Goal: Check status: Check status

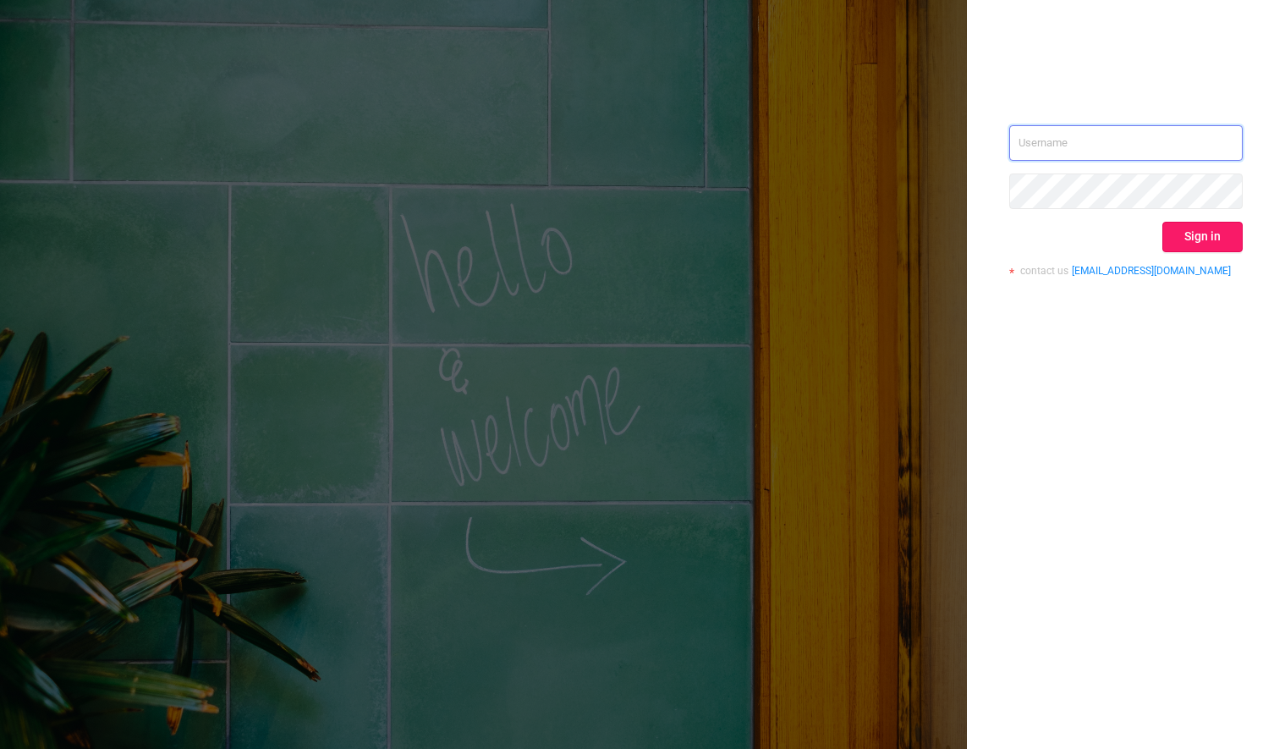
type input "[PERSON_NAME][EMAIL_ADDRESS][DOMAIN_NAME]"
click at [1192, 234] on button "Sign in" at bounding box center [1203, 237] width 80 height 30
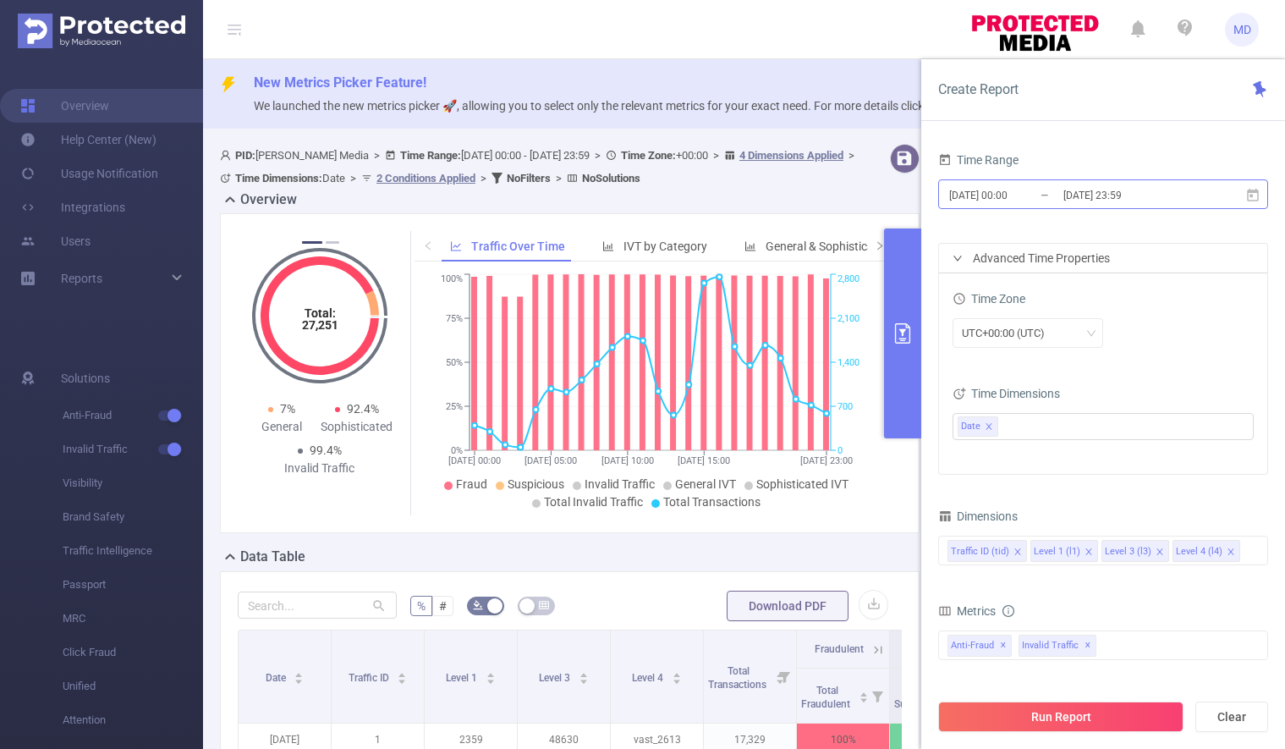
click at [1076, 192] on input "[DATE] 23:59" at bounding box center [1130, 195] width 137 height 23
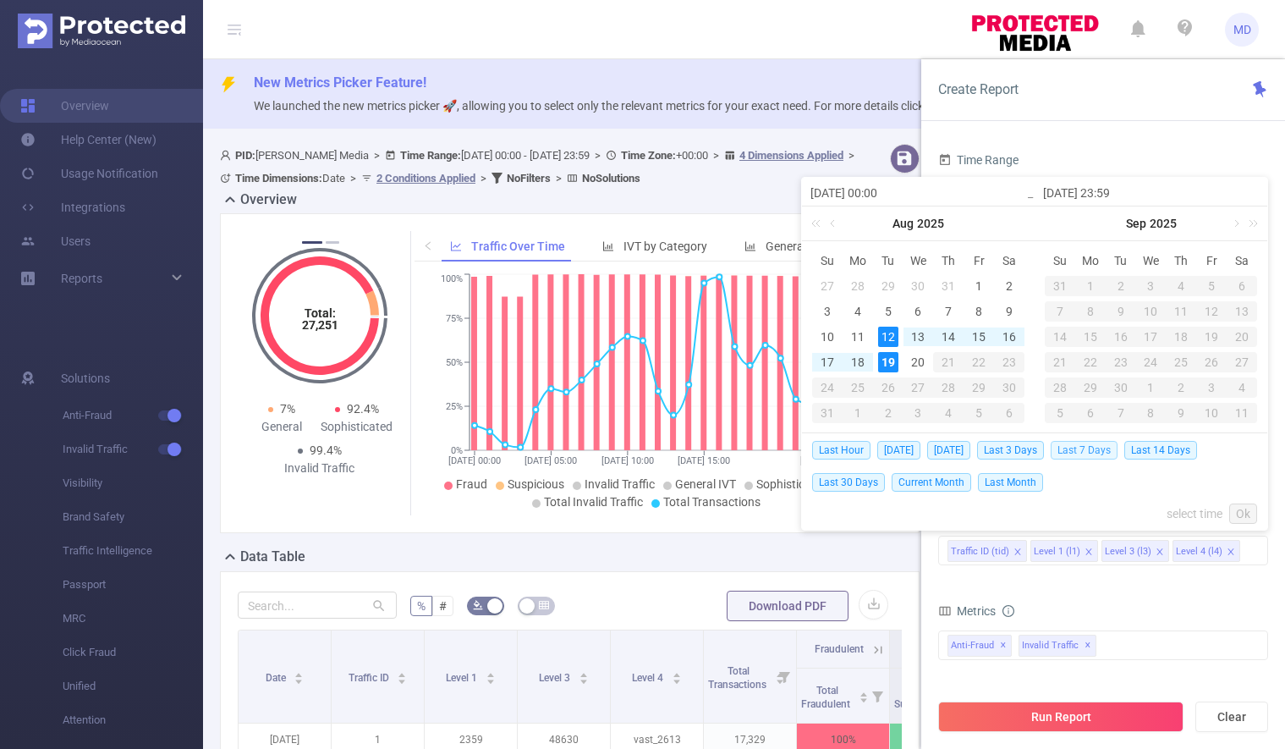
click at [1100, 451] on span "Last 7 Days" at bounding box center [1084, 450] width 67 height 19
type input "[DATE] 00:00"
type input "[DATE] 23:59"
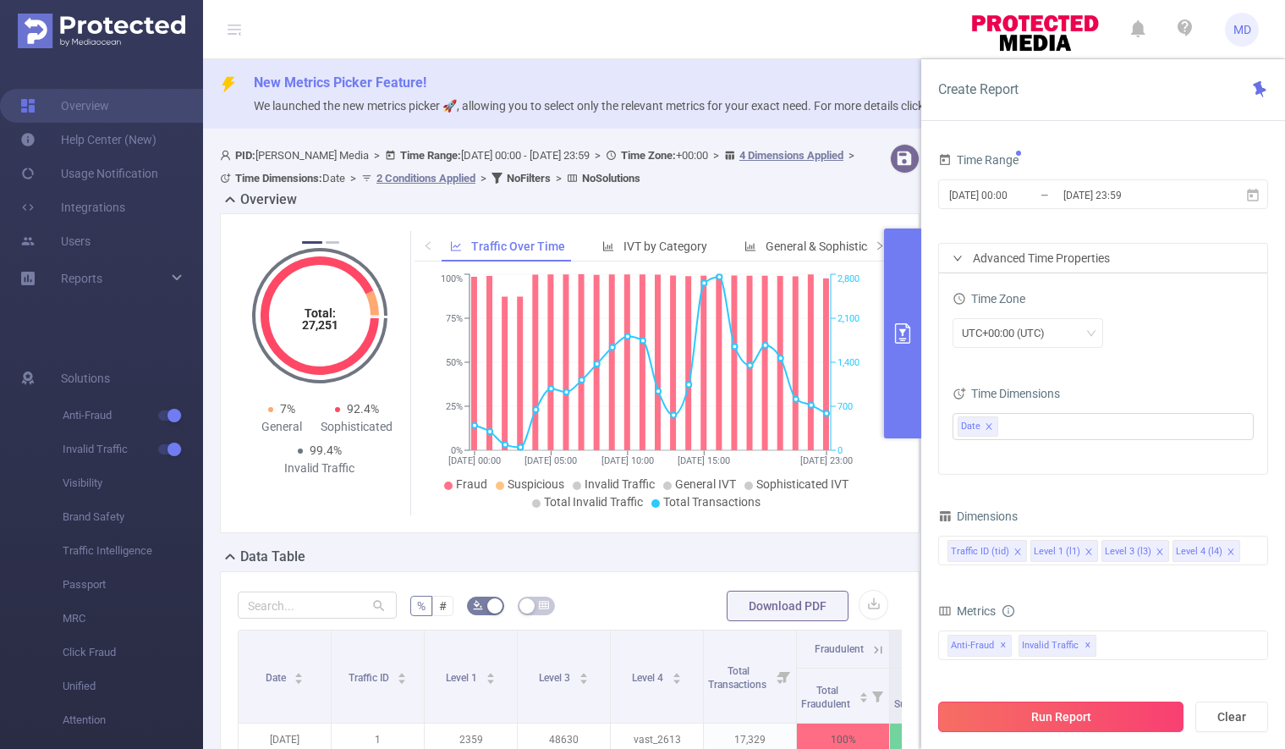
click at [1062, 713] on button "Run Report" at bounding box center [1060, 716] width 245 height 30
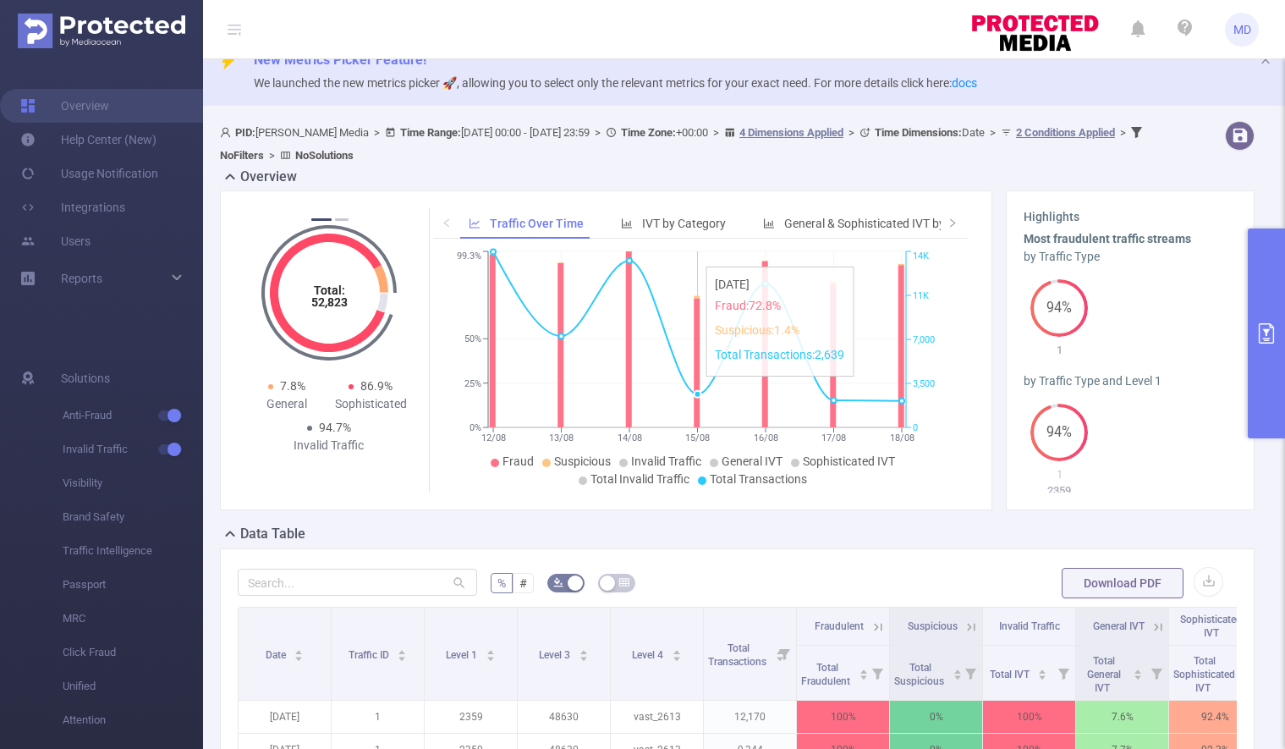
scroll to position [555, 0]
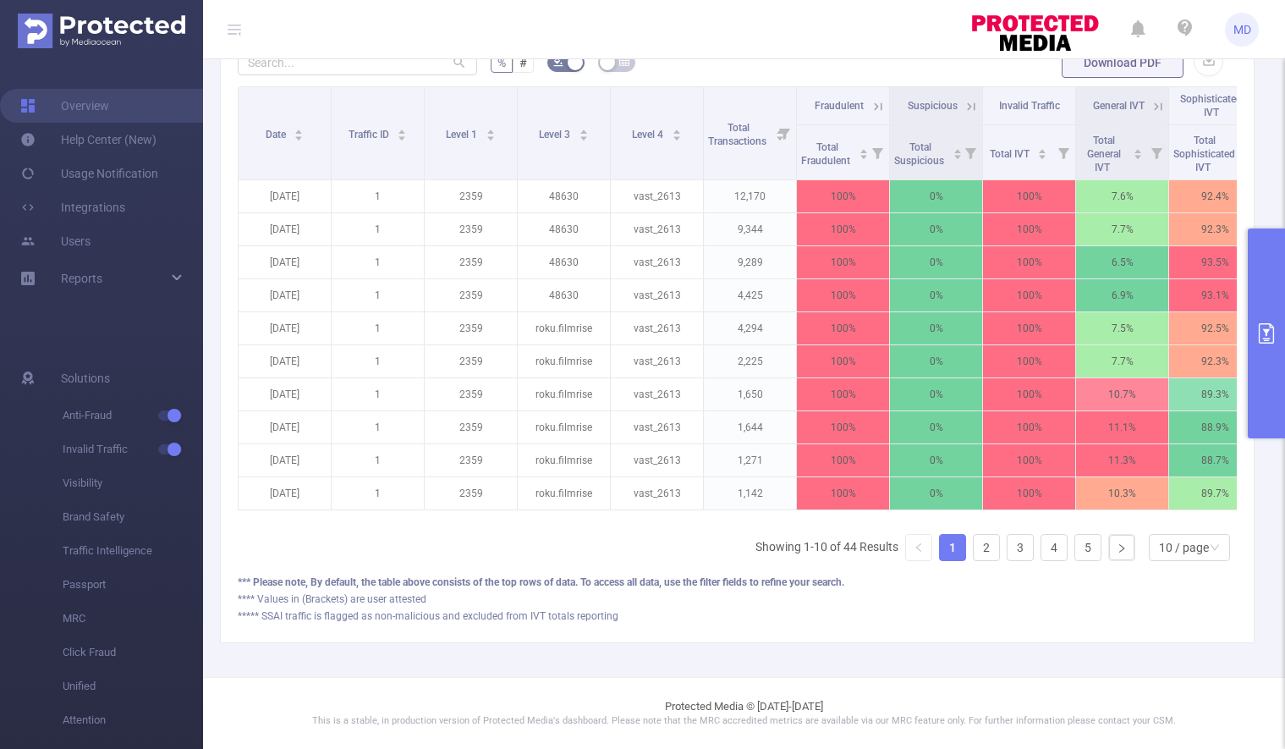
click at [1264, 340] on icon "primary" at bounding box center [1266, 333] width 15 height 20
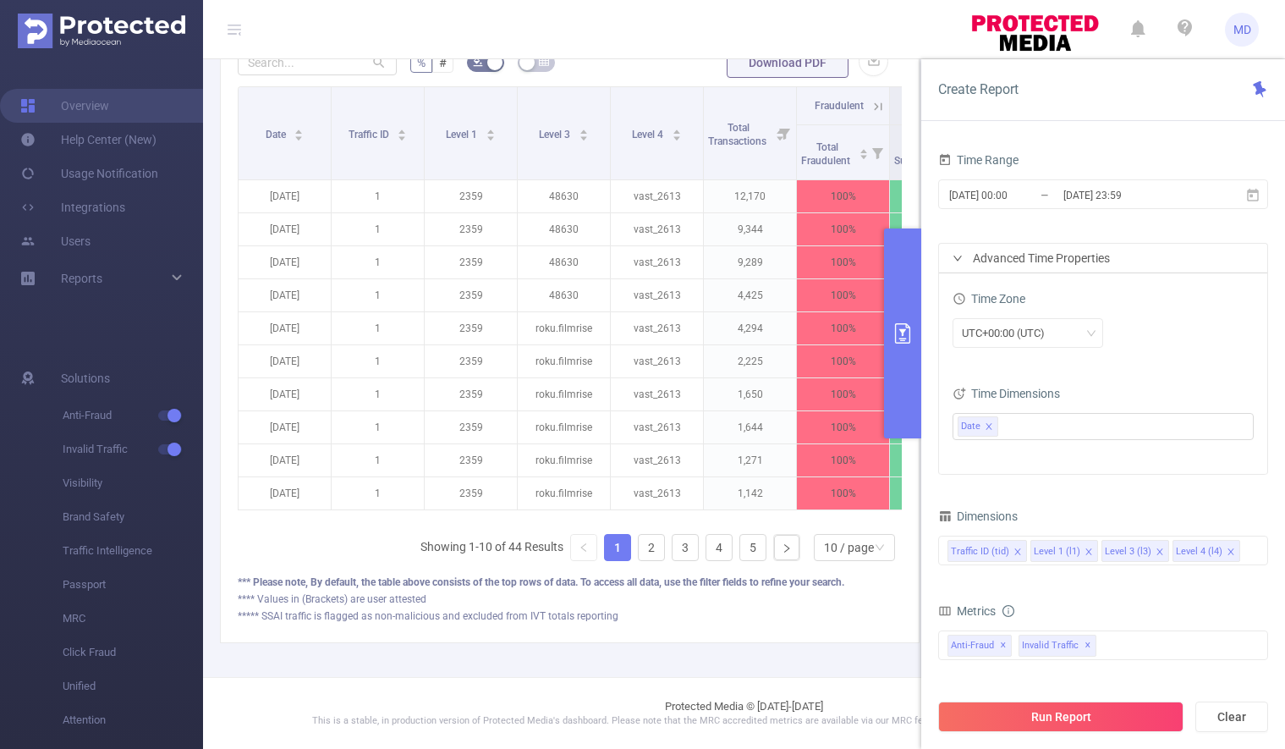
click at [902, 343] on icon "primary" at bounding box center [902, 333] width 15 height 20
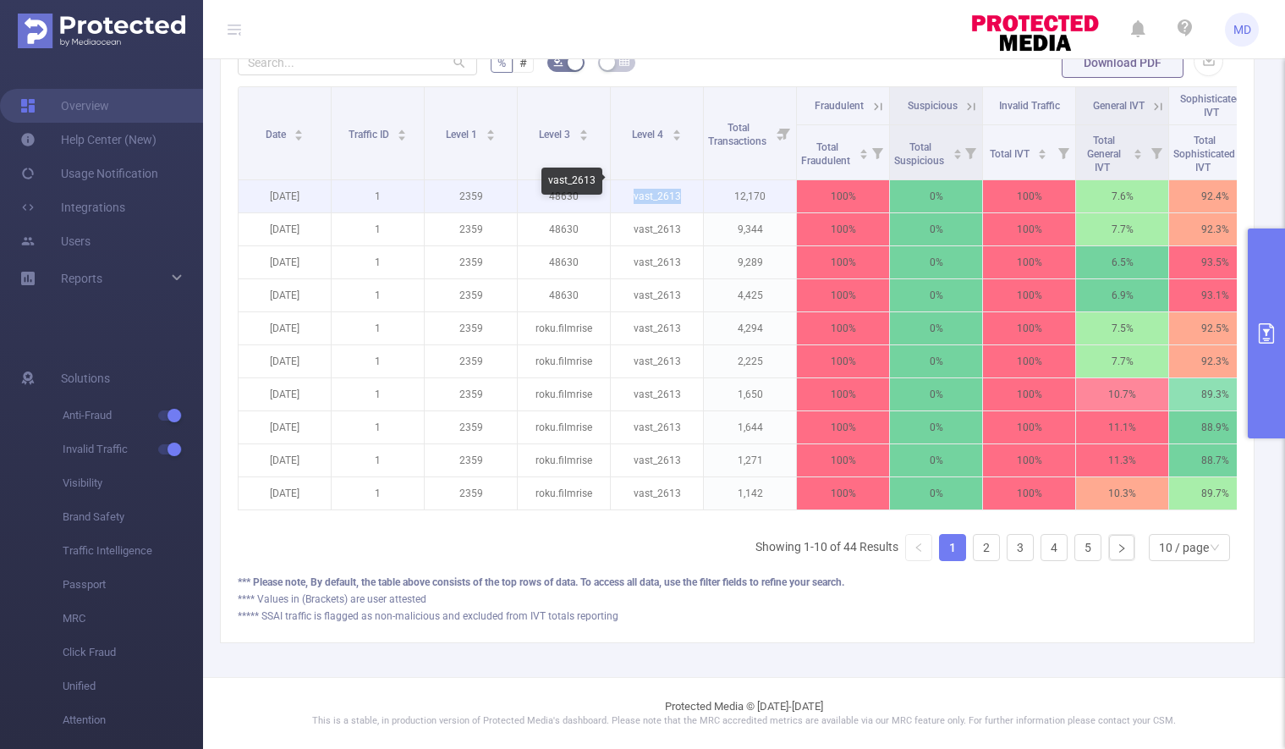
drag, startPoint x: 635, startPoint y: 182, endPoint x: 682, endPoint y: 182, distance: 47.4
click at [682, 182] on p "vast_2613" at bounding box center [657, 196] width 92 height 32
copy p "vast_2613"
drag, startPoint x: 552, startPoint y: 179, endPoint x: 580, endPoint y: 180, distance: 27.9
click at [580, 180] on p "48630" at bounding box center [564, 196] width 92 height 32
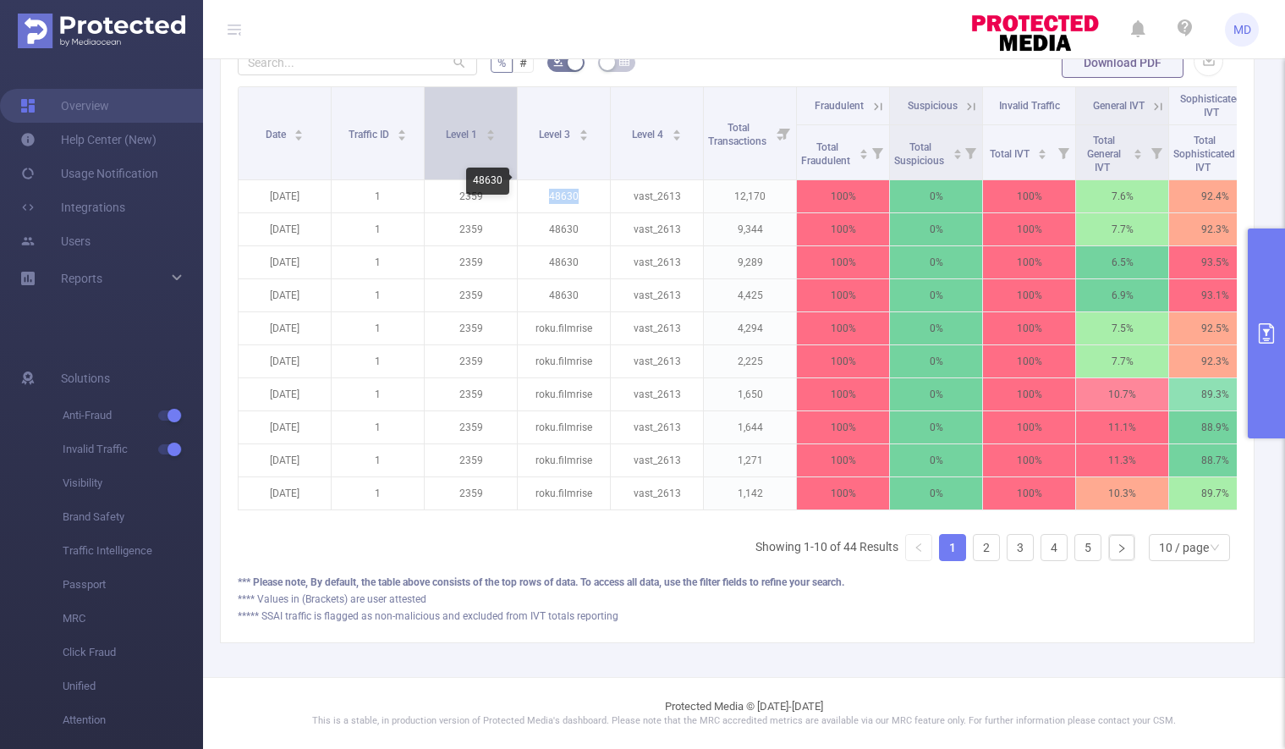
copy p "48630"
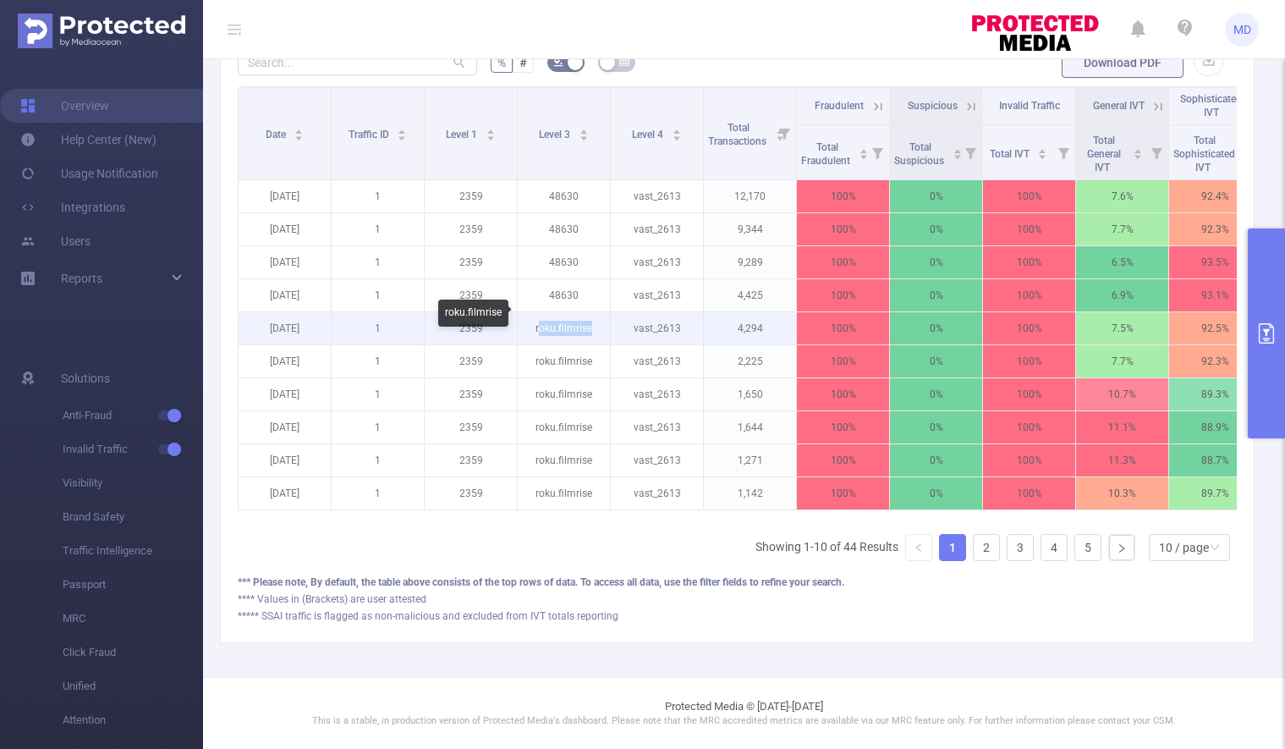
drag, startPoint x: 538, startPoint y: 314, endPoint x: 592, endPoint y: 316, distance: 54.2
click at [592, 316] on p "roku.filmrise" at bounding box center [564, 328] width 92 height 32
drag, startPoint x: 536, startPoint y: 316, endPoint x: 591, endPoint y: 318, distance: 55.0
click at [591, 318] on p "roku.filmrise" at bounding box center [564, 328] width 92 height 32
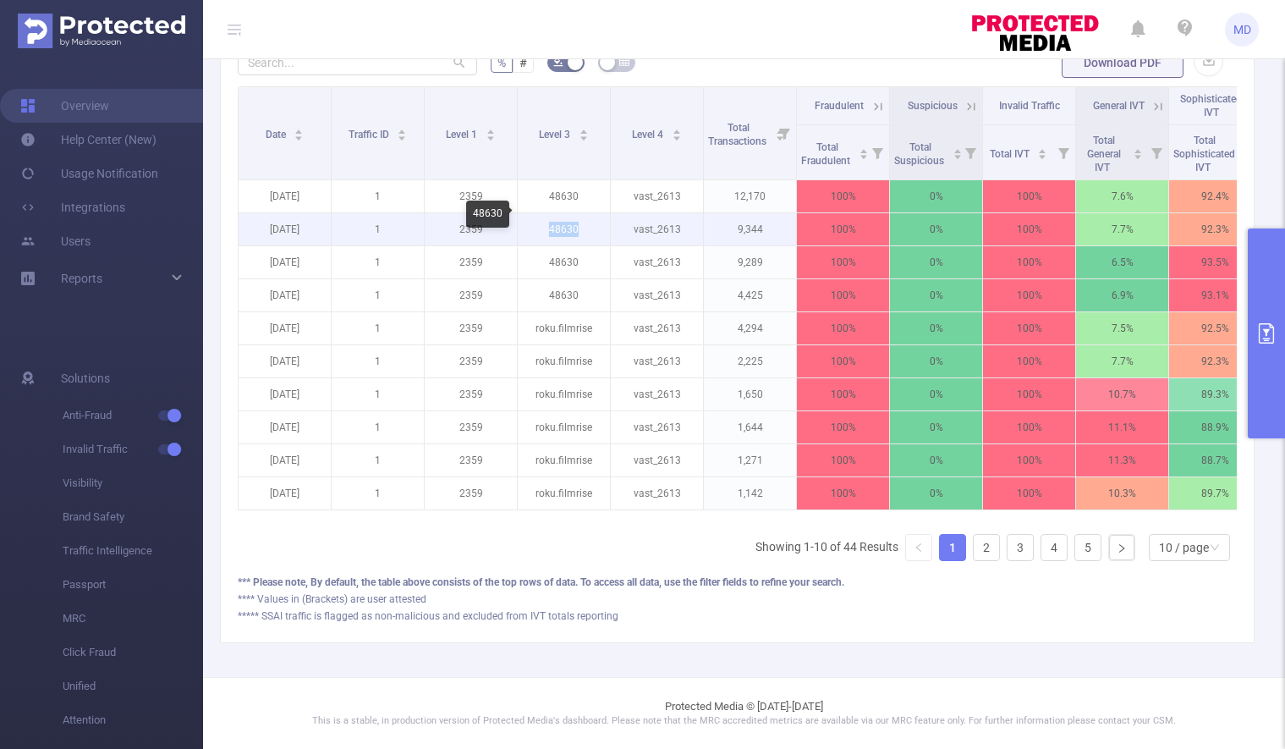
drag, startPoint x: 550, startPoint y: 213, endPoint x: 578, endPoint y: 214, distance: 27.9
click at [578, 214] on p "48630" at bounding box center [564, 229] width 92 height 32
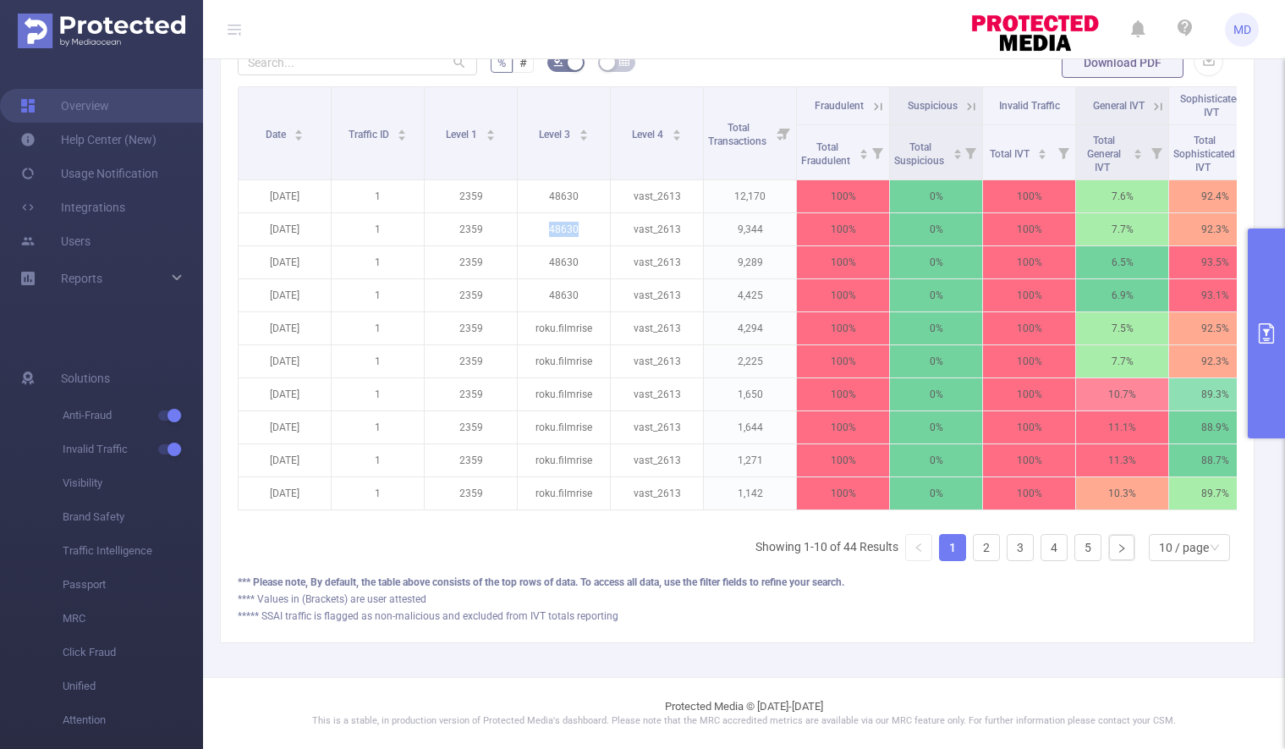
copy p "48630"
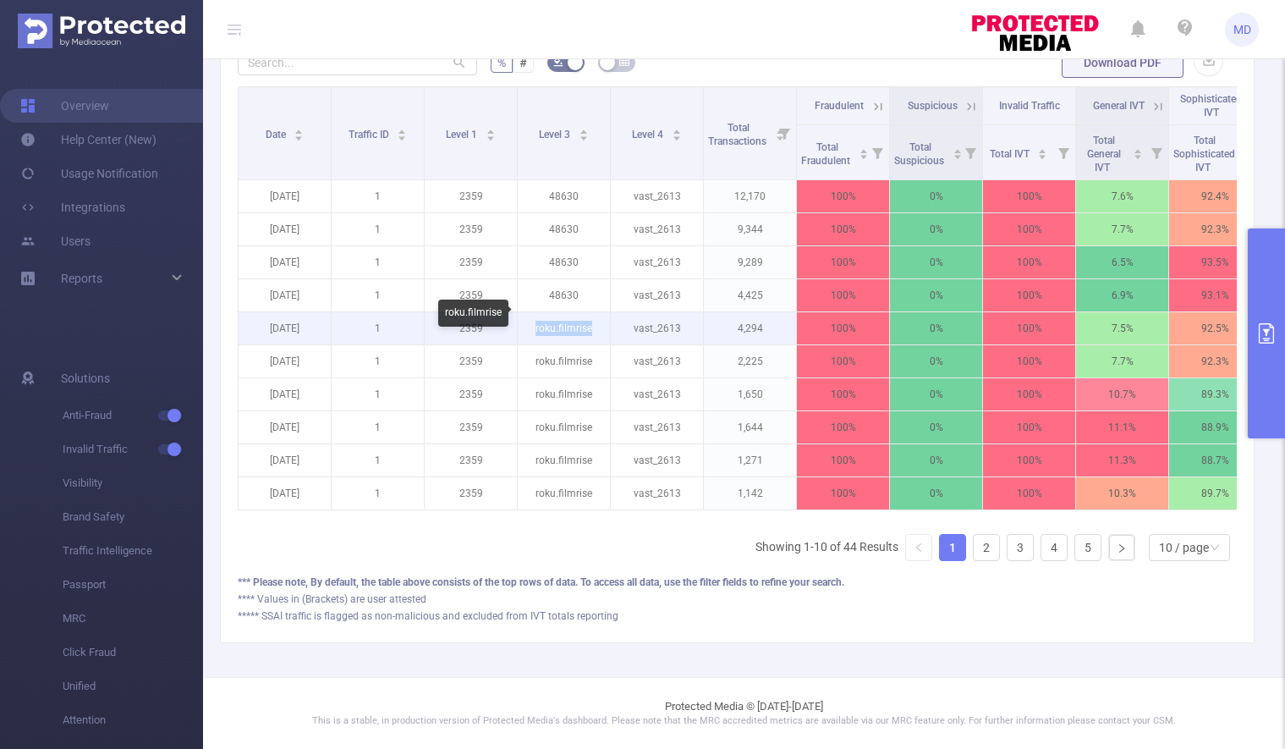
drag, startPoint x: 536, startPoint y: 316, endPoint x: 591, endPoint y: 318, distance: 55.1
click at [591, 318] on p "roku.filmrise" at bounding box center [564, 328] width 92 height 32
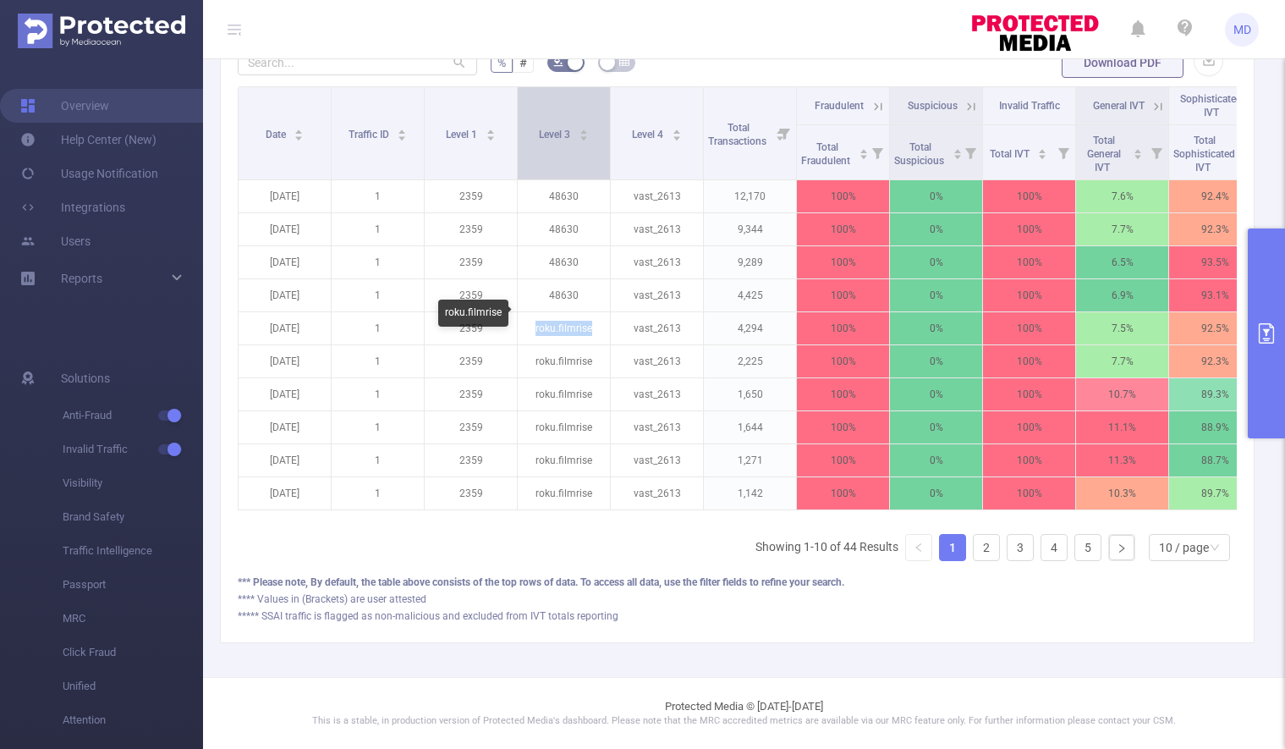
copy p "roku.filmrise"
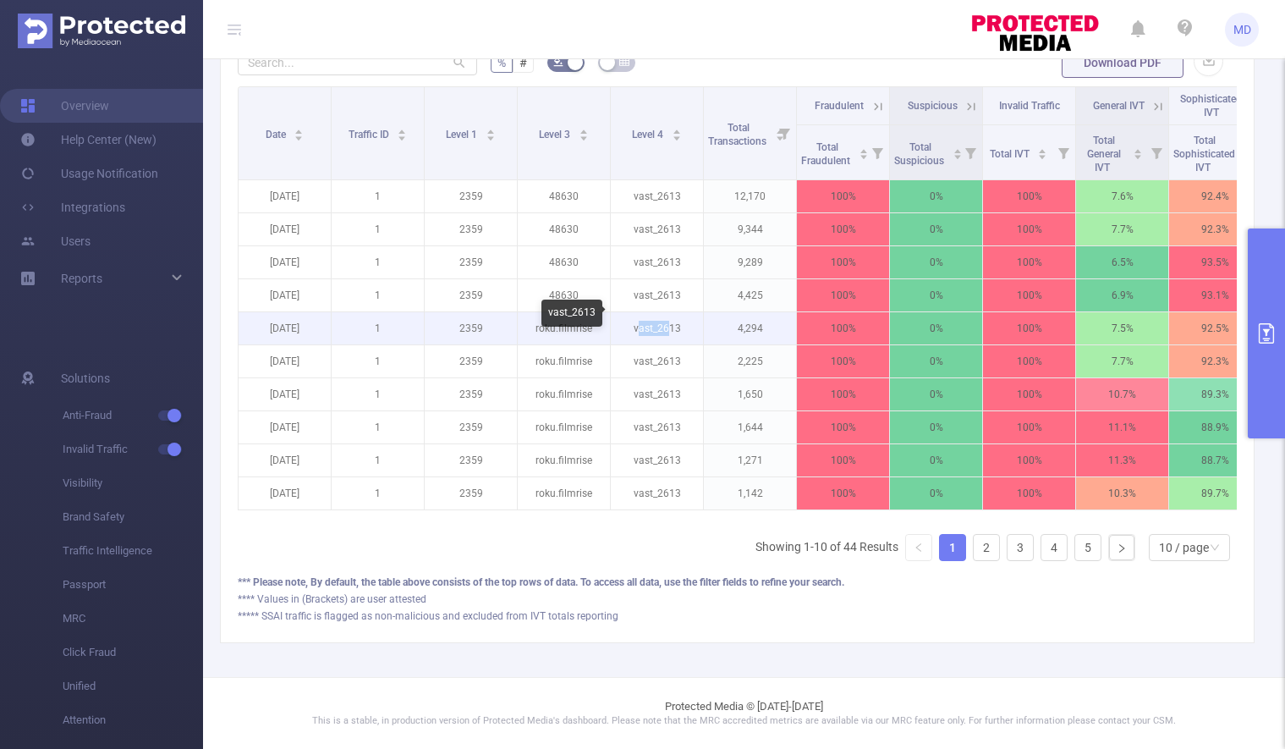
drag, startPoint x: 638, startPoint y: 316, endPoint x: 667, endPoint y: 316, distance: 28.8
click at [667, 316] on p "vast_2613" at bounding box center [657, 328] width 92 height 32
drag, startPoint x: 640, startPoint y: 315, endPoint x: 681, endPoint y: 316, distance: 41.5
click at [681, 316] on p "vast_2613" at bounding box center [657, 328] width 92 height 32
